Goal: Register for event/course

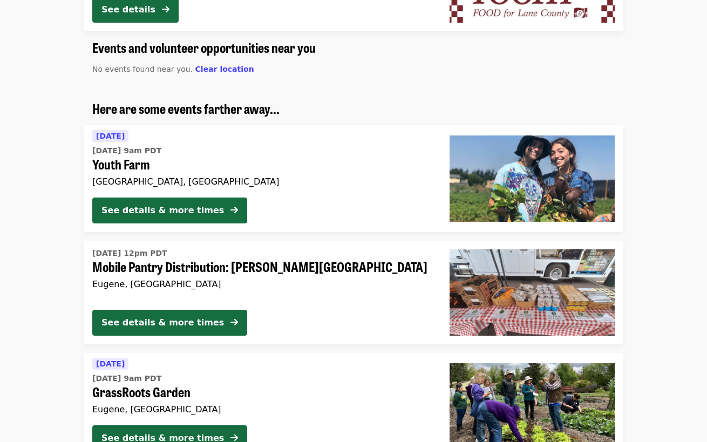
scroll to position [804, 0]
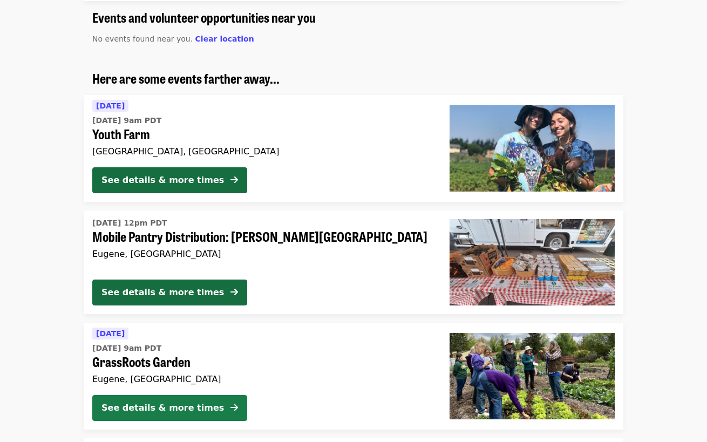
click at [174, 405] on div "See details & more times" at bounding box center [163, 408] width 123 height 13
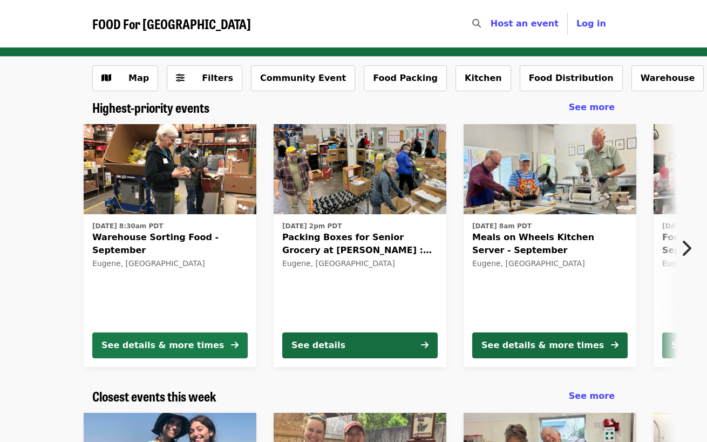
click at [217, 344] on button "See details & more times" at bounding box center [169, 346] width 155 height 26
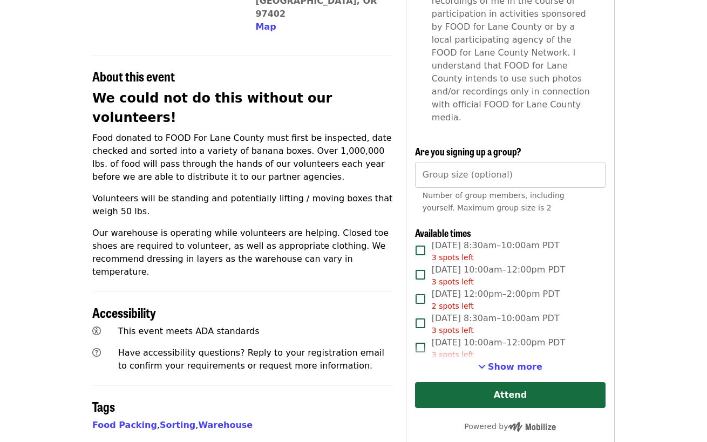
scroll to position [343, 0]
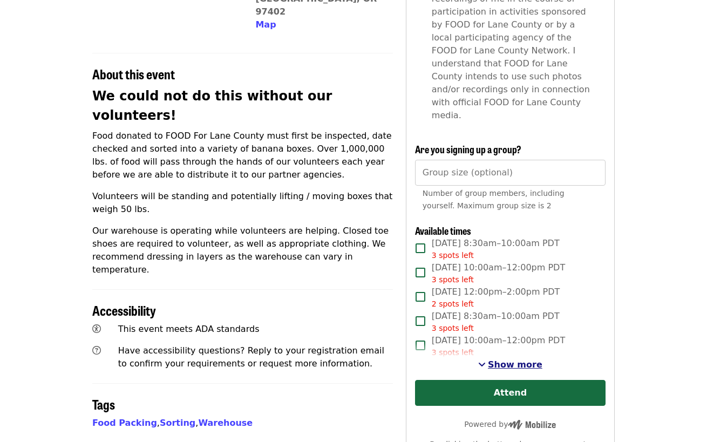
click at [486, 360] on span "See more timeslots" at bounding box center [482, 364] width 8 height 9
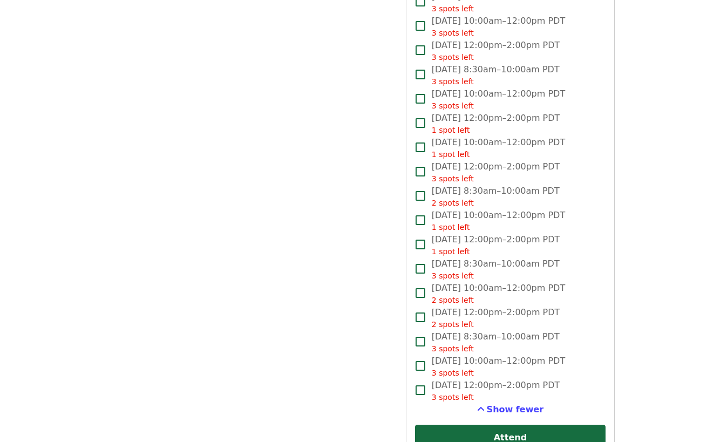
scroll to position [1588, 0]
